Goal: Task Accomplishment & Management: Use online tool/utility

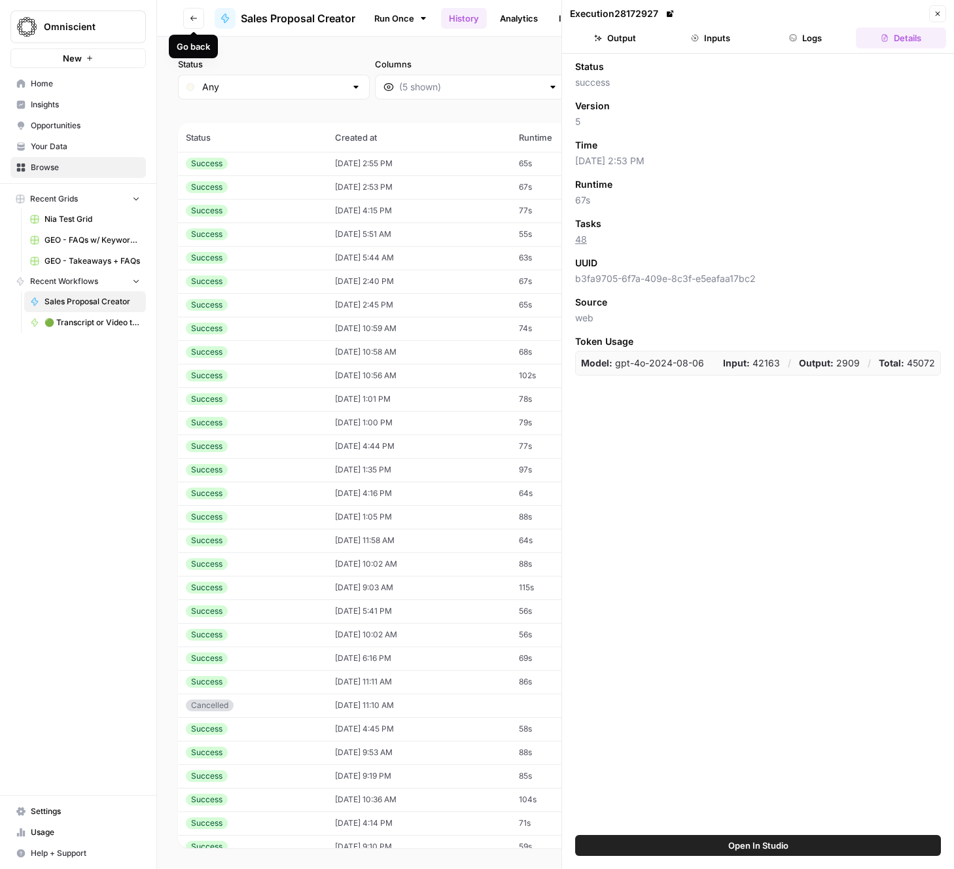
drag, startPoint x: 189, startPoint y: 18, endPoint x: 196, endPoint y: 23, distance: 8.0
click at [190, 18] on icon "button" at bounding box center [194, 18] width 8 height 8
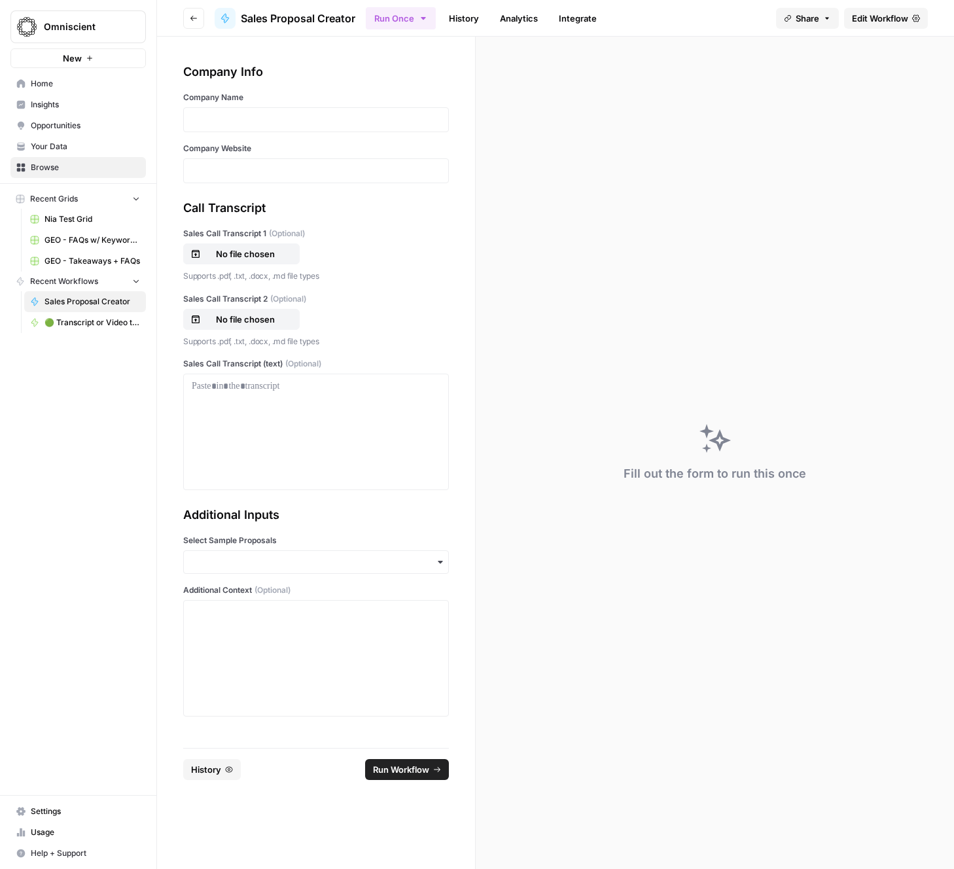
click at [194, 18] on icon "button" at bounding box center [194, 18] width 8 height 8
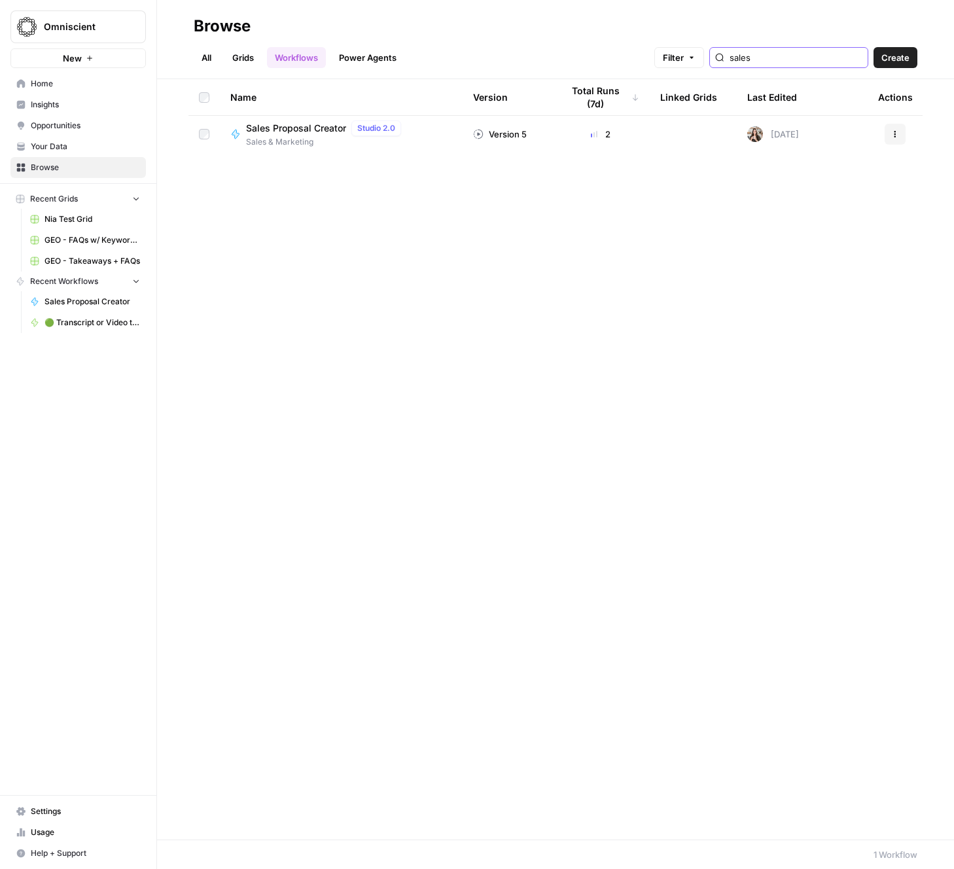
click at [793, 61] on input "sales" at bounding box center [796, 57] width 133 height 13
type input "linkedin"
drag, startPoint x: 892, startPoint y: 134, endPoint x: 886, endPoint y: 141, distance: 9.7
click at [890, 136] on button "Actions" at bounding box center [895, 134] width 21 height 21
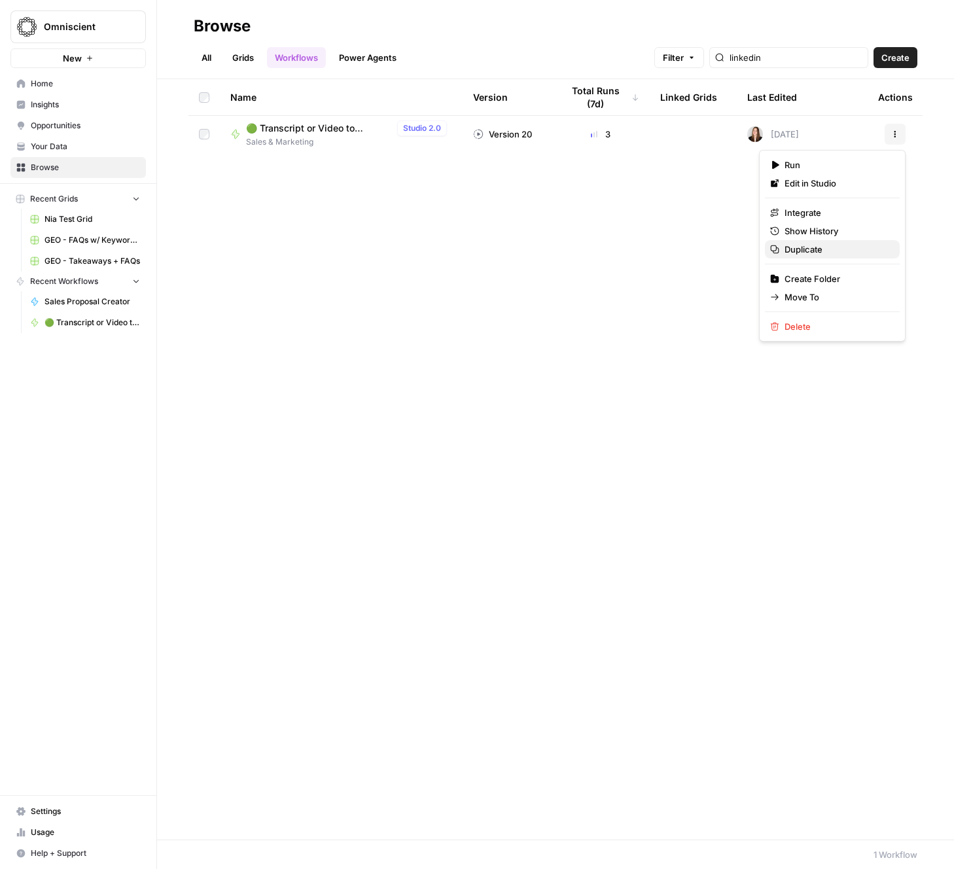
click at [825, 247] on span "Duplicate" at bounding box center [837, 249] width 105 height 13
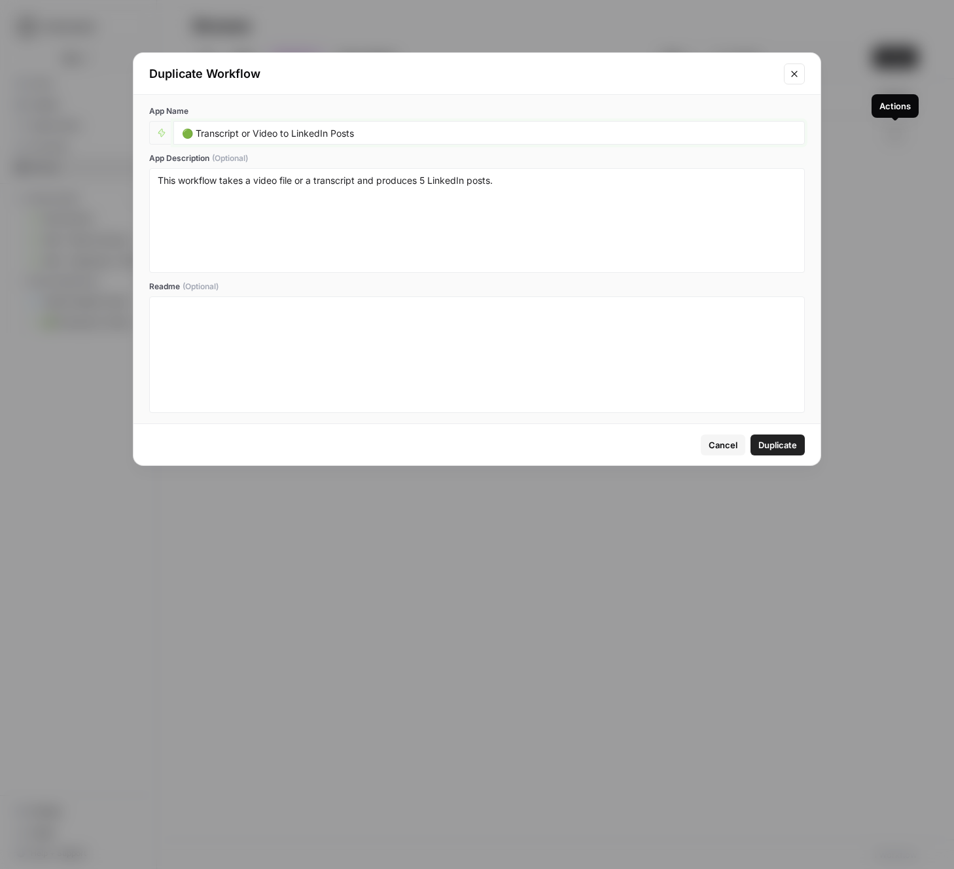
click at [368, 134] on input "🟢 Transcript or Video to LinkedIn Posts" at bounding box center [489, 133] width 615 height 12
type input "🟢 Transcript or Blog to Podcast Topics"
click at [217, 181] on textarea "This workflow takes a video file or a transcript and produces 5 LinkedIn posts." at bounding box center [477, 220] width 639 height 93
type textarea "This workflow takes a transcript or blog and extracts 5 podcast topics."
click at [759, 448] on span "Duplicate" at bounding box center [778, 445] width 39 height 13
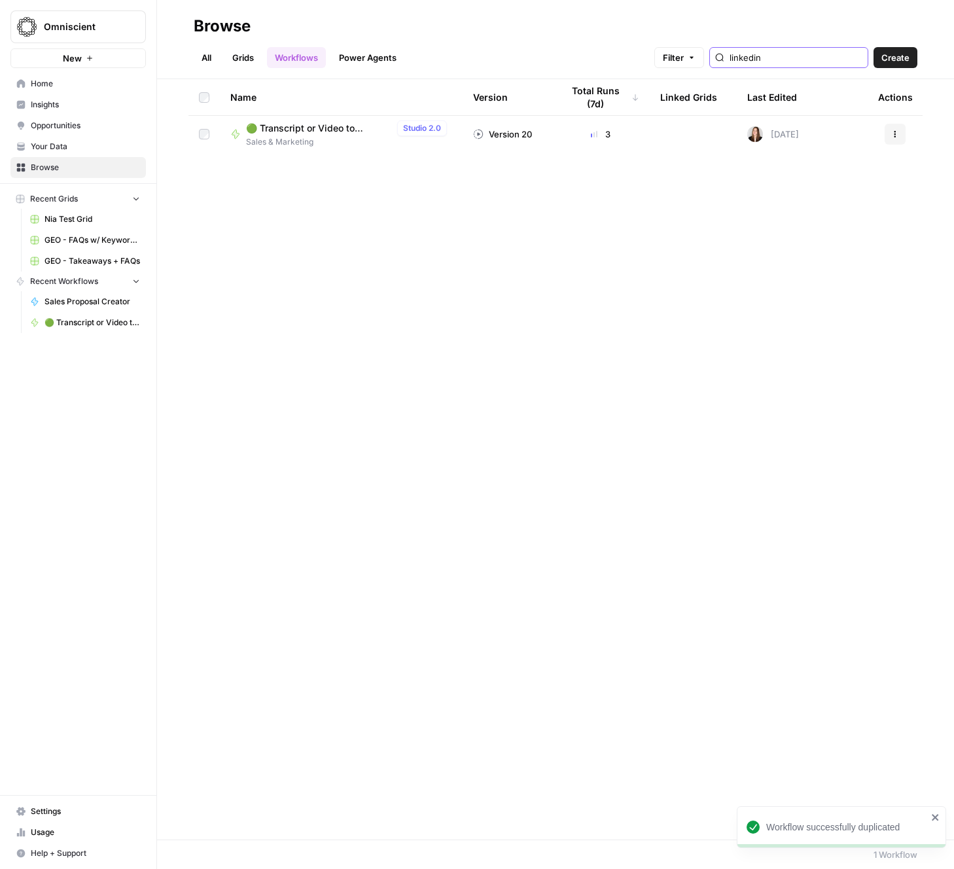
click at [812, 61] on input "linkedin" at bounding box center [796, 57] width 133 height 13
type input "podcast"
click at [331, 126] on span "🟢 Transcript or Blog to Podcast Topics" at bounding box center [319, 128] width 146 height 13
